Goal: Obtain resource: Obtain resource

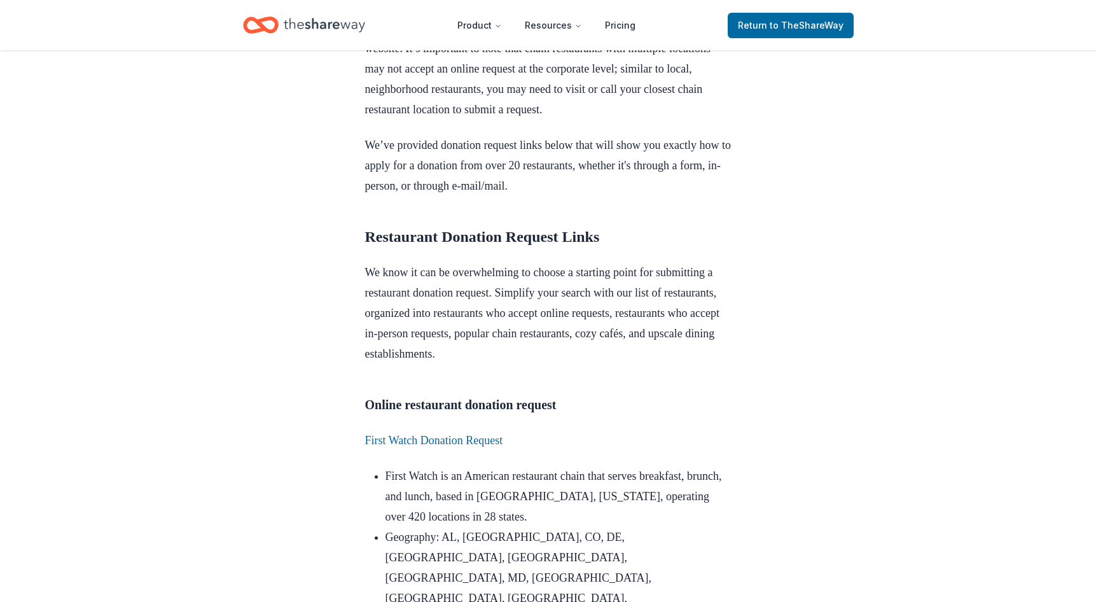
scroll to position [954, 0]
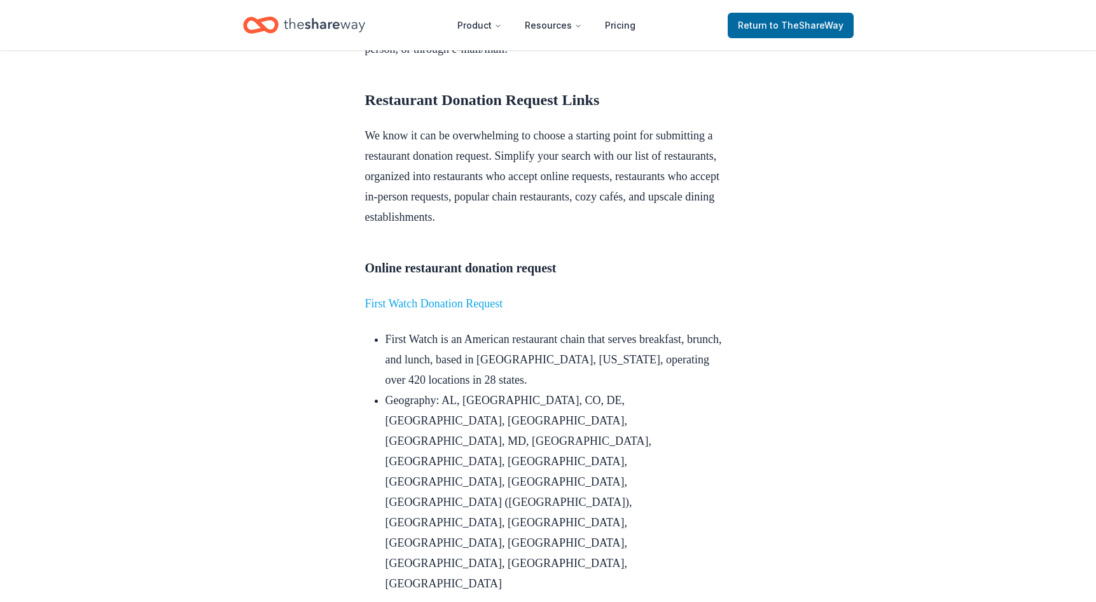
click at [461, 310] on link "First Watch Donation Request" at bounding box center [434, 303] width 138 height 13
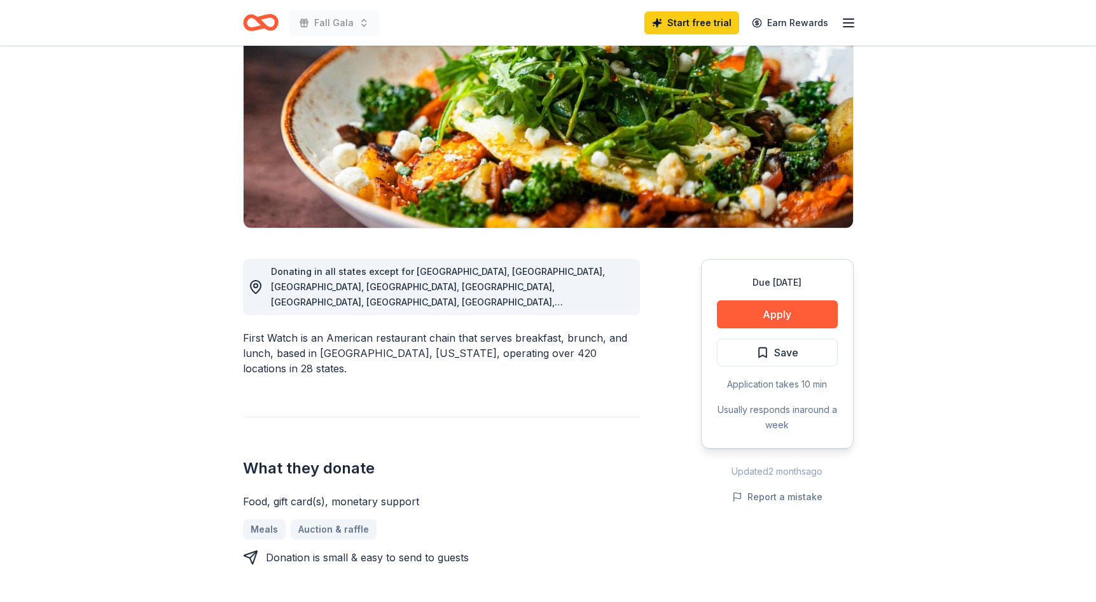
scroll to position [64, 0]
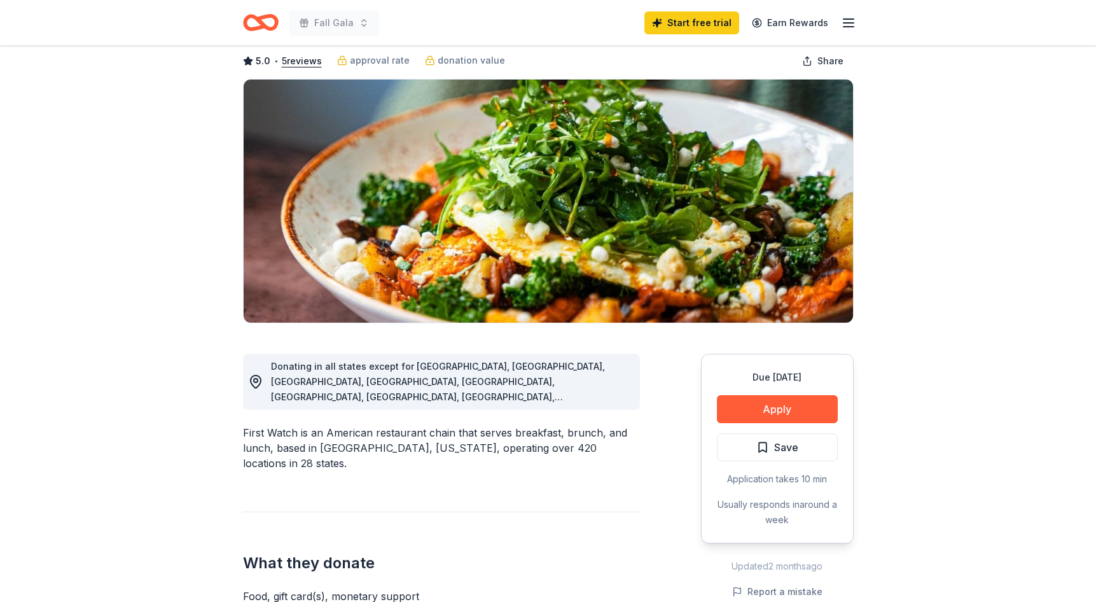
drag, startPoint x: 241, startPoint y: 414, endPoint x: 286, endPoint y: 418, distance: 45.3
drag, startPoint x: 301, startPoint y: 413, endPoint x: 251, endPoint y: 408, distance: 51.1
click at [251, 408] on div "Donating in all states except for [GEOGRAPHIC_DATA], [GEOGRAPHIC_DATA], [GEOGRA…" at bounding box center [441, 603] width 397 height 561
